Goal: Task Accomplishment & Management: Use online tool/utility

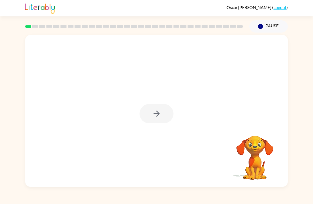
click at [161, 111] on div at bounding box center [156, 113] width 34 height 19
click at [155, 105] on div at bounding box center [156, 113] width 34 height 19
click at [157, 116] on icon "button" at bounding box center [156, 114] width 6 height 6
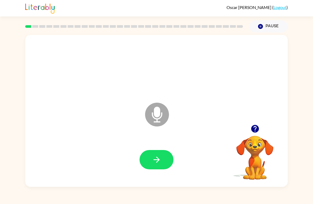
click at [257, 127] on icon "button" at bounding box center [255, 129] width 8 height 8
click at [158, 158] on icon "button" at bounding box center [156, 159] width 9 height 9
click at [159, 165] on button "button" at bounding box center [156, 159] width 34 height 19
click at [161, 152] on button "button" at bounding box center [156, 159] width 34 height 19
click at [159, 161] on icon "button" at bounding box center [156, 159] width 9 height 9
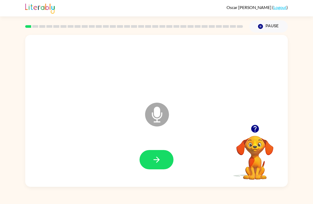
click at [154, 149] on div at bounding box center [156, 160] width 252 height 44
click at [168, 162] on button "button" at bounding box center [156, 159] width 34 height 19
click at [159, 166] on button "button" at bounding box center [156, 159] width 34 height 19
click at [161, 166] on button "button" at bounding box center [156, 159] width 34 height 19
click at [164, 149] on div at bounding box center [156, 160] width 252 height 44
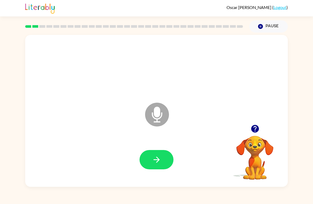
click at [168, 159] on button "button" at bounding box center [156, 159] width 34 height 19
click at [158, 156] on icon "button" at bounding box center [156, 159] width 9 height 9
click at [159, 167] on button "button" at bounding box center [156, 159] width 34 height 19
click at [162, 159] on button "button" at bounding box center [156, 159] width 34 height 19
click at [158, 158] on icon "button" at bounding box center [156, 159] width 9 height 9
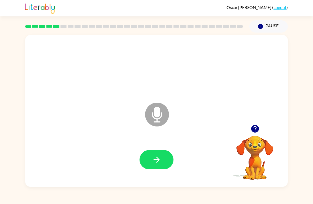
click at [150, 167] on button "button" at bounding box center [156, 159] width 34 height 19
click at [157, 161] on icon "button" at bounding box center [156, 160] width 6 height 6
click at [158, 164] on icon "button" at bounding box center [156, 159] width 9 height 9
click at [162, 163] on button "button" at bounding box center [156, 159] width 34 height 19
click at [159, 157] on icon "button" at bounding box center [156, 159] width 9 height 9
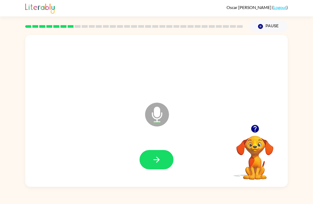
click at [156, 164] on icon "button" at bounding box center [156, 159] width 9 height 9
click at [160, 163] on icon "button" at bounding box center [156, 159] width 9 height 9
click at [160, 155] on button "button" at bounding box center [156, 159] width 34 height 19
click at [168, 159] on button "button" at bounding box center [156, 159] width 34 height 19
click at [162, 158] on button "button" at bounding box center [156, 159] width 34 height 19
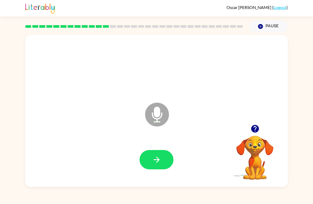
click at [166, 159] on button "button" at bounding box center [156, 159] width 34 height 19
click at [165, 162] on button "button" at bounding box center [156, 159] width 34 height 19
click at [258, 145] on video "Your browser must support playing .mp4 files to use Literably. Please try using…" at bounding box center [254, 154] width 53 height 53
click at [159, 160] on icon "button" at bounding box center [156, 160] width 6 height 6
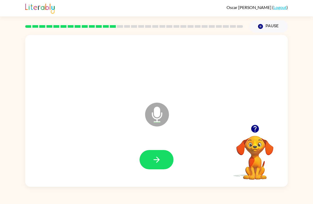
click at [158, 165] on icon "button" at bounding box center [156, 159] width 9 height 9
click at [159, 161] on icon "button" at bounding box center [156, 159] width 9 height 9
click at [160, 159] on icon "button" at bounding box center [156, 159] width 9 height 9
click at [160, 165] on icon "button" at bounding box center [156, 159] width 9 height 9
click at [166, 159] on button "button" at bounding box center [156, 159] width 34 height 19
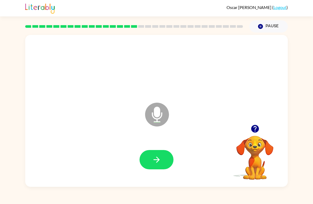
click at [159, 157] on icon "button" at bounding box center [156, 159] width 9 height 9
click at [157, 169] on button "button" at bounding box center [156, 159] width 34 height 19
click at [162, 160] on button "button" at bounding box center [156, 159] width 34 height 19
click at [165, 166] on button "button" at bounding box center [156, 159] width 34 height 19
click at [160, 168] on button "button" at bounding box center [156, 159] width 34 height 19
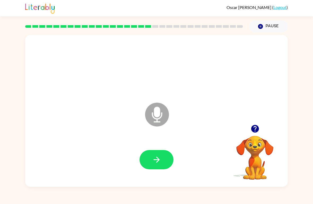
click at [163, 156] on button "button" at bounding box center [156, 159] width 34 height 19
click at [163, 150] on button "button" at bounding box center [156, 159] width 34 height 19
click at [250, 132] on icon "button" at bounding box center [254, 128] width 9 height 9
click at [165, 165] on button "button" at bounding box center [156, 159] width 34 height 19
click at [160, 153] on button "button" at bounding box center [156, 159] width 34 height 19
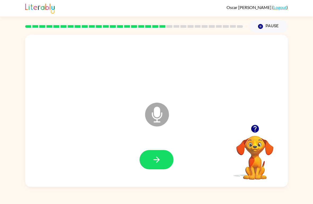
click at [166, 162] on button "button" at bounding box center [156, 159] width 34 height 19
click at [158, 164] on icon "button" at bounding box center [156, 159] width 9 height 9
click at [164, 170] on button "button" at bounding box center [156, 159] width 34 height 19
click at [167, 150] on div at bounding box center [156, 160] width 252 height 44
click at [167, 159] on button "button" at bounding box center [156, 159] width 34 height 19
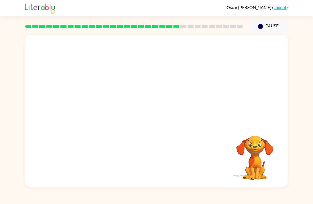
click at [256, 144] on video "Your browser must support playing .mp4 files to use Literably. Please try using…" at bounding box center [254, 154] width 53 height 53
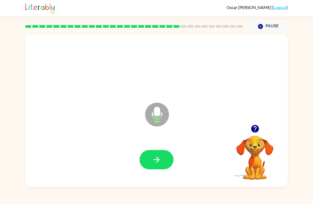
click at [159, 160] on icon "button" at bounding box center [156, 159] width 9 height 9
click at [159, 158] on icon "button" at bounding box center [156, 159] width 9 height 9
click at [161, 157] on icon "button" at bounding box center [156, 159] width 9 height 9
click at [168, 154] on button "button" at bounding box center [156, 159] width 34 height 19
click at [163, 155] on button "button" at bounding box center [156, 159] width 34 height 19
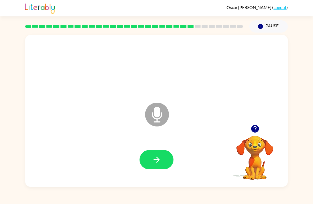
click at [158, 162] on icon "button" at bounding box center [156, 159] width 9 height 9
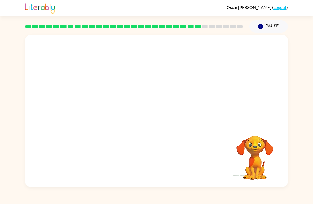
click at [251, 144] on video "Your browser must support playing .mp4 files to use Literably. Please try using…" at bounding box center [254, 154] width 53 height 53
click at [256, 143] on video "Your browser must support playing .mp4 files to use Literably. Please try using…" at bounding box center [254, 154] width 53 height 53
click at [257, 130] on video "Your browser must support playing .mp4 files to use Literably. Please try using…" at bounding box center [254, 154] width 53 height 53
click at [252, 127] on div "Your browser must support playing .mp4 files to use Literably. Please try using…" at bounding box center [156, 111] width 262 height 152
click at [258, 143] on video "Your browser must support playing .mp4 files to use Literably. Please try using…" at bounding box center [254, 154] width 53 height 53
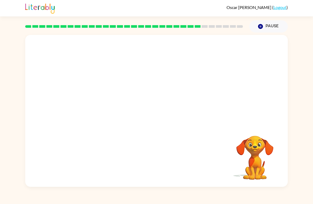
click at [258, 143] on video "Your browser must support playing .mp4 files to use Literably. Please try using…" at bounding box center [254, 154] width 53 height 53
click at [269, 144] on video "Your browser must support playing .mp4 files to use Literably. Please try using…" at bounding box center [254, 154] width 53 height 53
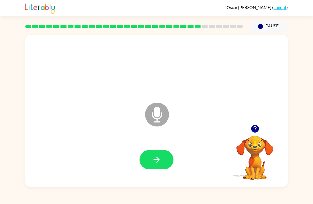
click at [160, 163] on icon "button" at bounding box center [156, 159] width 9 height 9
click at [156, 166] on button "button" at bounding box center [156, 159] width 34 height 19
click at [166, 164] on button "button" at bounding box center [156, 159] width 34 height 19
click at [161, 154] on button "button" at bounding box center [156, 159] width 34 height 19
click at [161, 162] on button "button" at bounding box center [156, 159] width 34 height 19
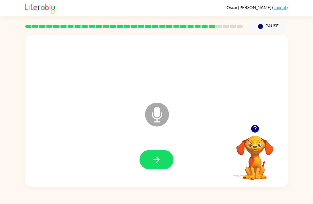
click at [162, 157] on button "button" at bounding box center [156, 159] width 34 height 19
click at [258, 127] on icon "button" at bounding box center [254, 128] width 9 height 9
click at [143, 165] on button "button" at bounding box center [156, 159] width 34 height 19
click at [255, 131] on icon "button" at bounding box center [255, 129] width 8 height 8
click at [161, 159] on icon "button" at bounding box center [156, 159] width 9 height 9
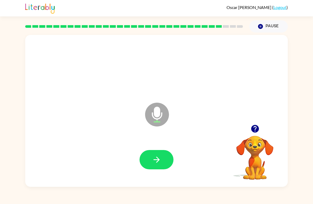
click at [162, 157] on button "button" at bounding box center [156, 159] width 34 height 19
click at [162, 162] on button "button" at bounding box center [156, 159] width 34 height 19
click at [168, 162] on button "button" at bounding box center [156, 159] width 34 height 19
click at [161, 160] on button "button" at bounding box center [156, 159] width 34 height 19
click at [161, 155] on button "button" at bounding box center [156, 159] width 34 height 19
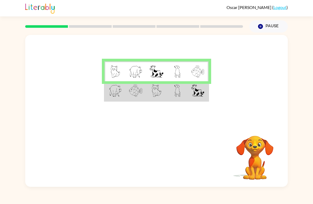
click at [189, 92] on td at bounding box center [197, 91] width 21 height 20
click at [146, 96] on td at bounding box center [135, 91] width 21 height 20
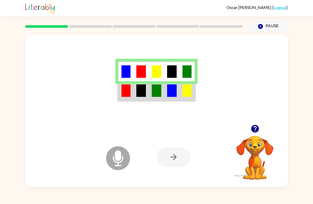
click at [123, 105] on div at bounding box center [156, 80] width 262 height 90
click at [120, 98] on td at bounding box center [125, 91] width 15 height 20
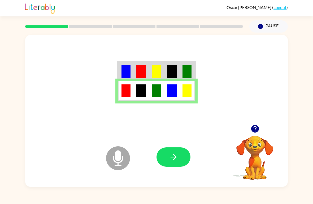
click at [180, 157] on button "button" at bounding box center [173, 157] width 34 height 19
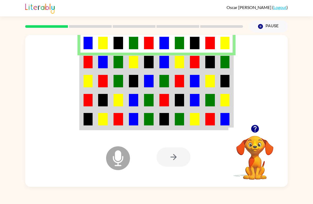
click at [80, 73] on td at bounding box center [87, 81] width 15 height 19
click at [86, 68] on img at bounding box center [87, 62] width 9 height 12
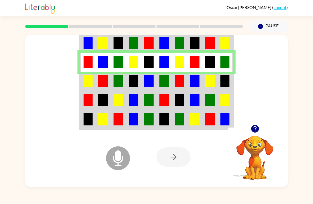
click at [82, 92] on td at bounding box center [87, 100] width 15 height 19
click at [85, 93] on td at bounding box center [87, 100] width 15 height 19
click at [84, 91] on td at bounding box center [87, 81] width 15 height 19
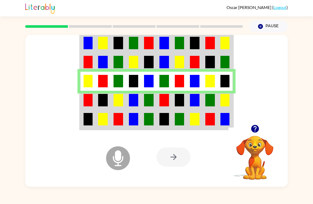
click at [81, 108] on td at bounding box center [87, 100] width 15 height 19
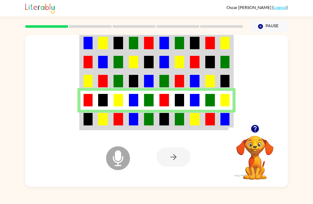
click at [83, 129] on td at bounding box center [87, 120] width 15 height 20
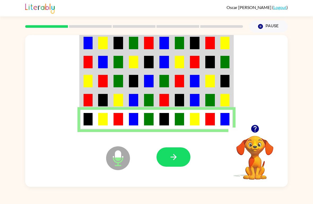
click at [168, 160] on button "button" at bounding box center [173, 157] width 34 height 19
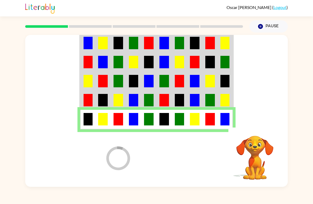
click at [100, 30] on div at bounding box center [134, 26] width 224 height 19
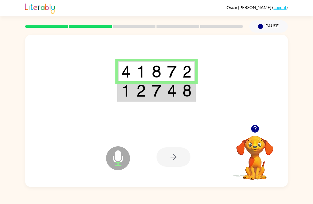
click at [124, 100] on td at bounding box center [125, 91] width 15 height 20
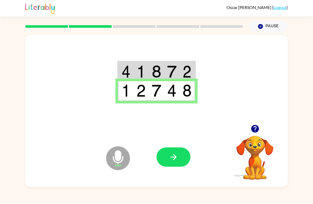
click at [187, 155] on button "button" at bounding box center [173, 157] width 34 height 19
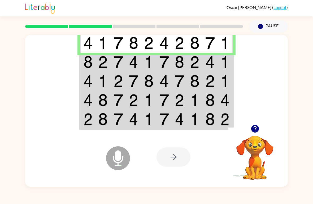
click at [77, 65] on div at bounding box center [156, 80] width 262 height 90
click at [82, 66] on td at bounding box center [87, 62] width 15 height 19
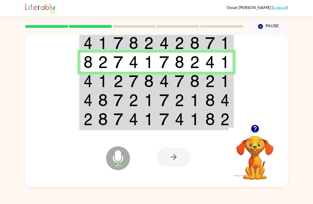
click at [85, 90] on td at bounding box center [87, 81] width 15 height 19
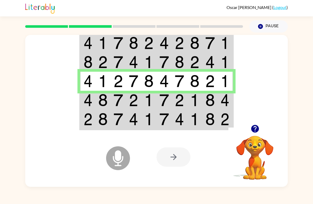
click at [85, 100] on img at bounding box center [87, 100] width 9 height 12
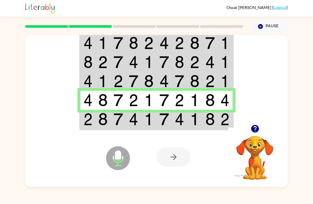
click at [84, 123] on img at bounding box center [87, 119] width 9 height 12
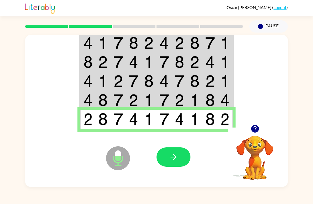
click at [183, 162] on button "button" at bounding box center [173, 157] width 34 height 19
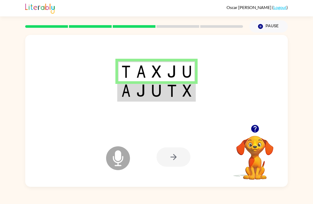
click at [122, 101] on td at bounding box center [125, 91] width 15 height 20
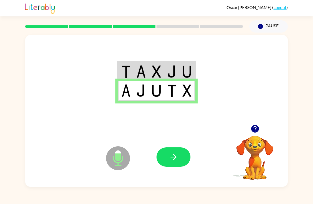
click at [184, 163] on button "button" at bounding box center [173, 157] width 34 height 19
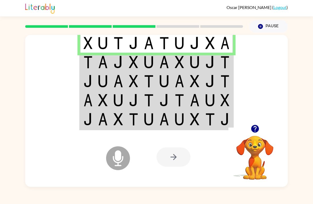
click at [80, 66] on td at bounding box center [87, 62] width 15 height 19
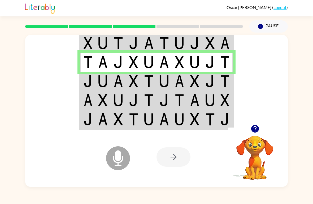
click at [86, 79] on img at bounding box center [87, 81] width 9 height 12
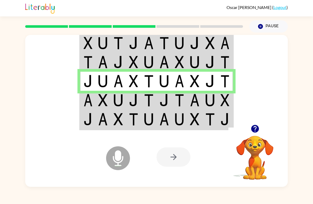
click at [91, 102] on img at bounding box center [87, 100] width 9 height 12
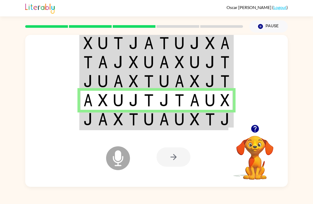
click at [86, 121] on img at bounding box center [87, 119] width 9 height 12
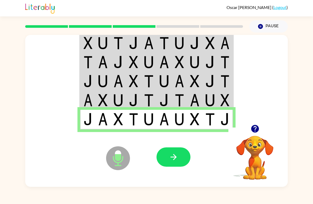
click at [177, 161] on icon "button" at bounding box center [173, 157] width 9 height 9
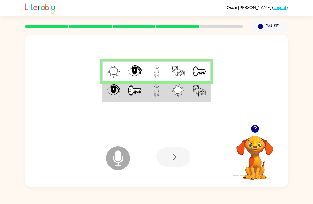
click at [105, 99] on td at bounding box center [112, 91] width 21 height 20
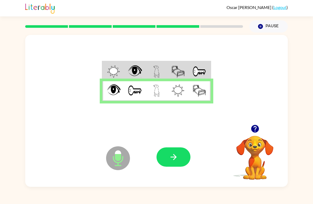
click at [171, 159] on icon "button" at bounding box center [173, 157] width 9 height 9
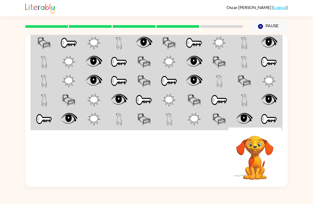
click at [73, 60] on img at bounding box center [68, 62] width 13 height 12
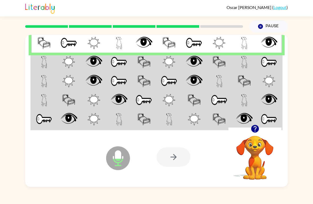
click at [36, 68] on td at bounding box center [43, 62] width 25 height 19
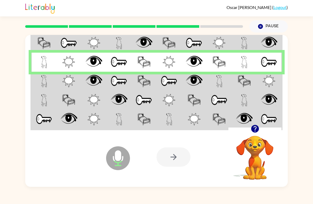
click at [42, 78] on img at bounding box center [44, 81] width 6 height 12
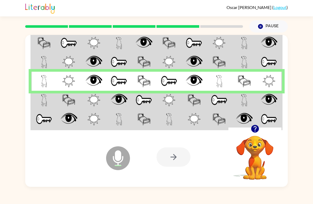
click at [40, 94] on td at bounding box center [43, 100] width 25 height 19
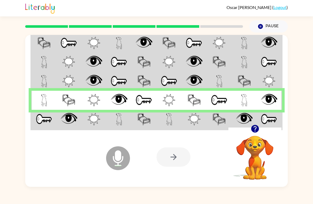
click at [38, 114] on img at bounding box center [44, 119] width 16 height 12
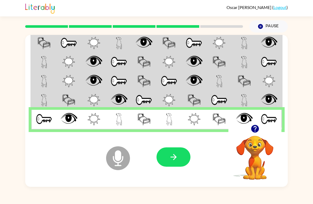
click at [184, 158] on button "button" at bounding box center [173, 157] width 34 height 19
